Goal: Find contact information: Find contact information

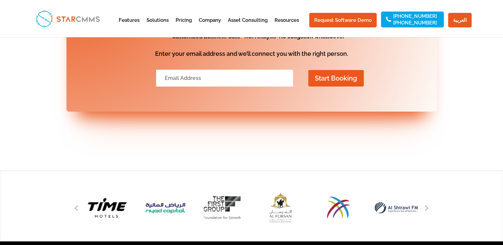
scroll to position [2694, 0]
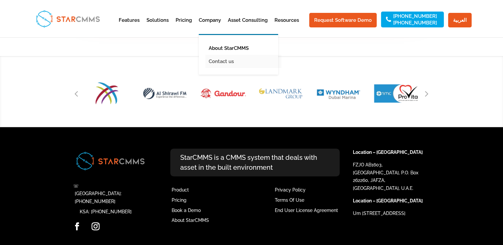
click at [225, 59] on link "Contact us" at bounding box center [243, 61] width 76 height 13
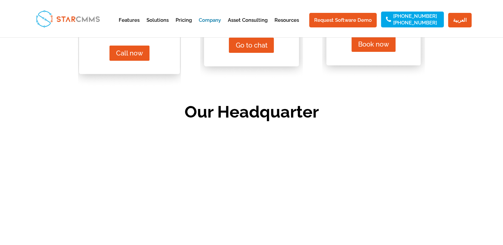
scroll to position [331, 0]
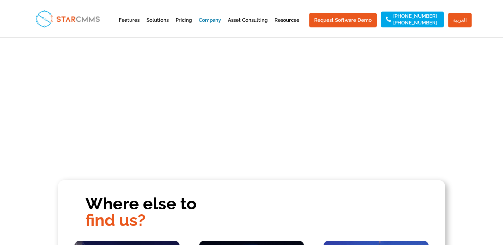
click at [455, 19] on link "العربية" at bounding box center [459, 20] width 23 height 15
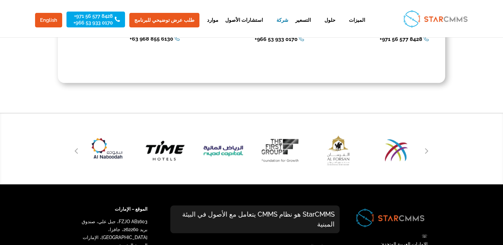
scroll to position [737, 0]
